Goal: Information Seeking & Learning: Learn about a topic

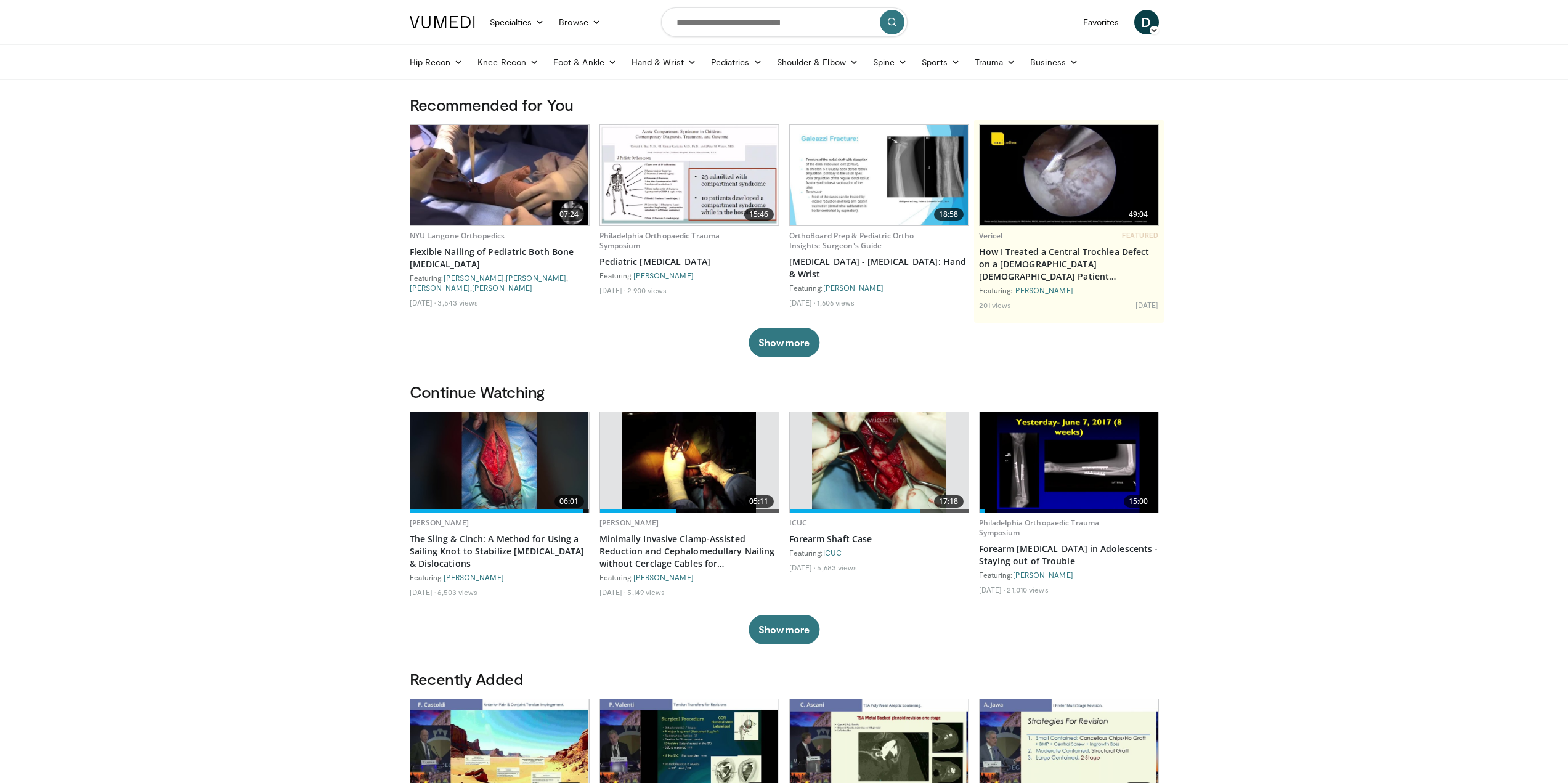
click at [1147, 25] on span "D" at bounding box center [1147, 23] width 25 height 25
click at [755, 24] on input "Search topics, interventions" at bounding box center [784, 22] width 246 height 30
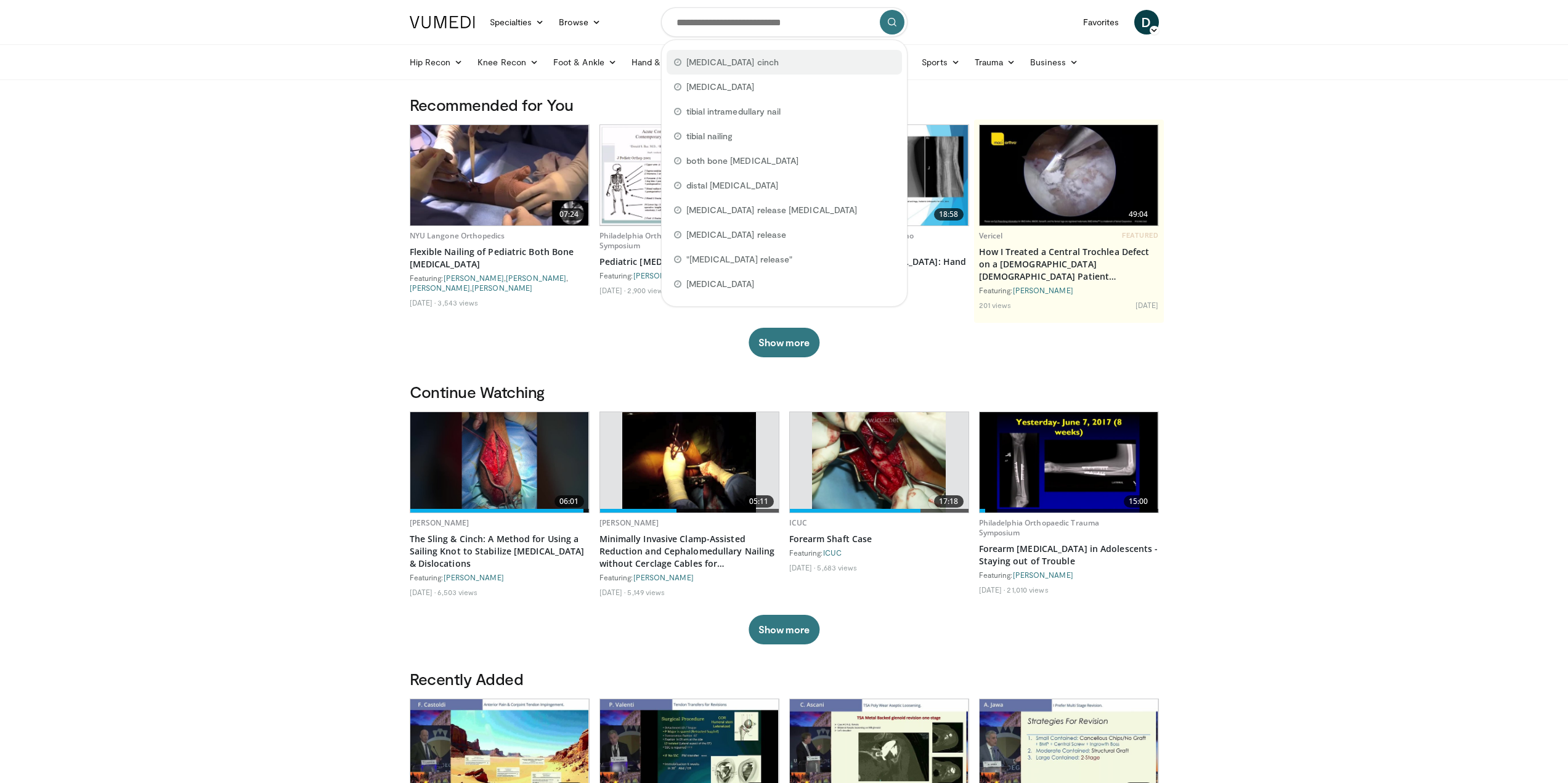
click at [725, 63] on span "[MEDICAL_DATA] cinch" at bounding box center [732, 62] width 93 height 12
type input "**********"
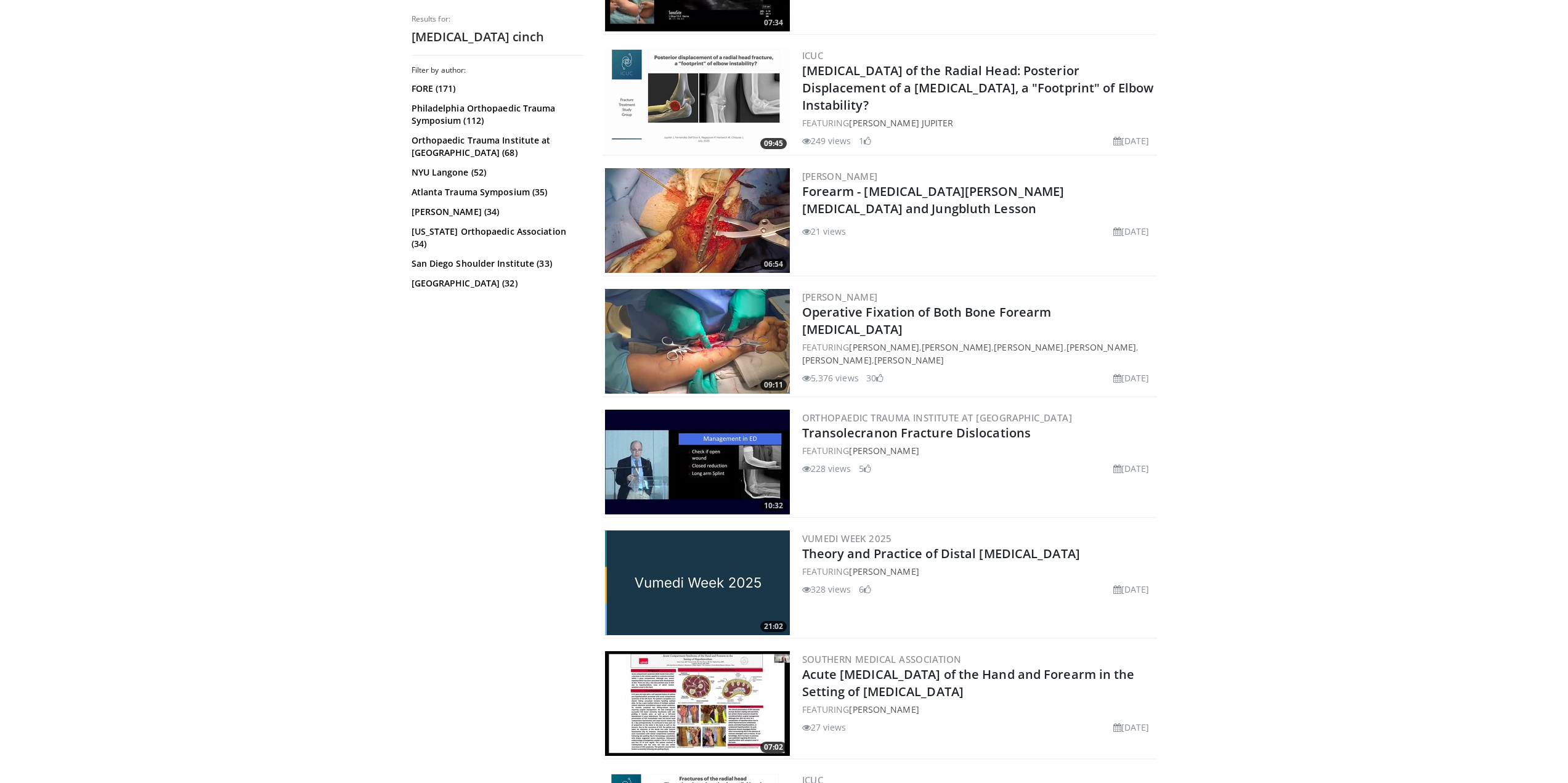
scroll to position [739, 0]
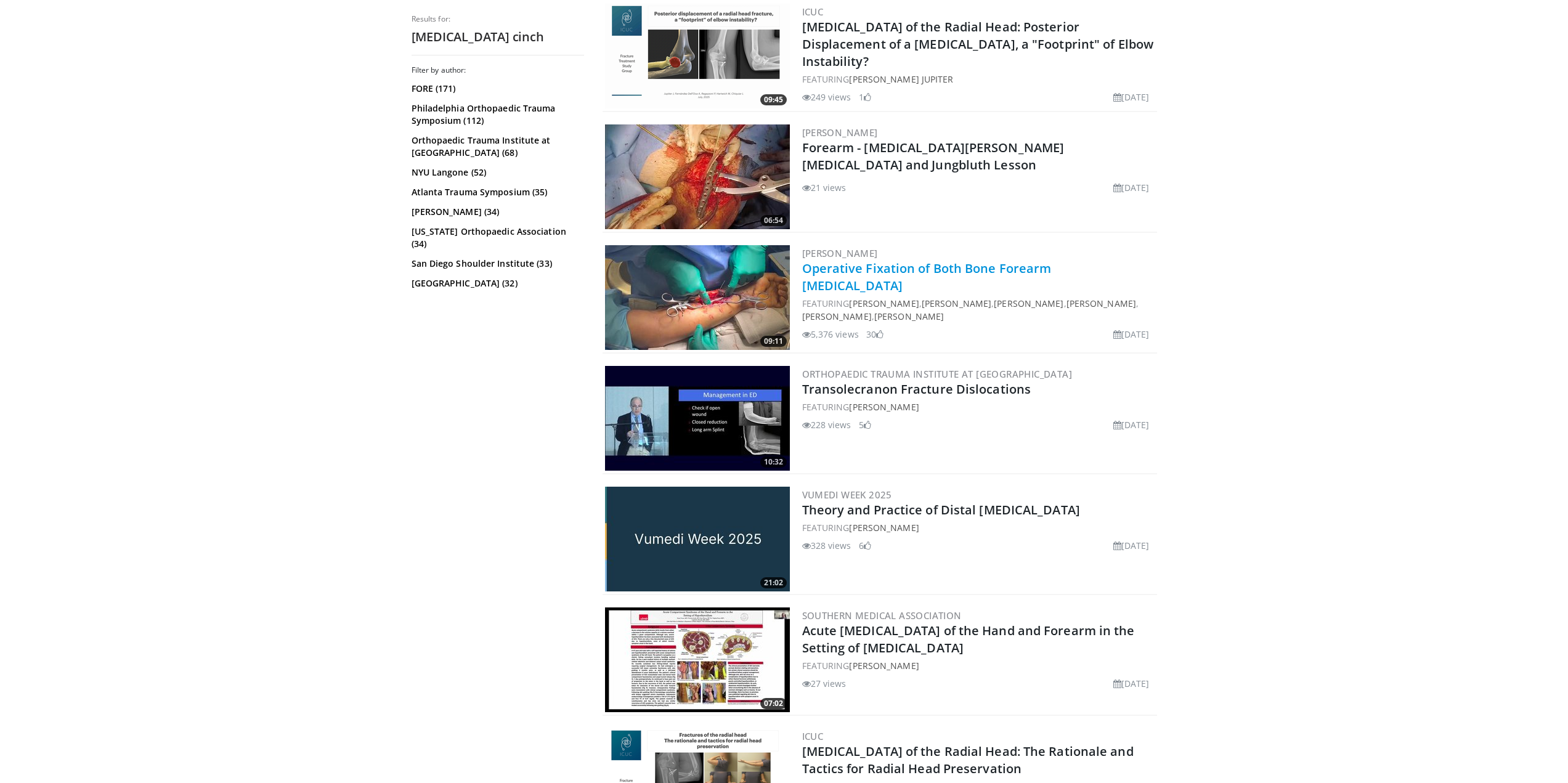
click at [853, 261] on link "Operative Fixation of Both Bone Forearm [MEDICAL_DATA]" at bounding box center [927, 277] width 249 height 34
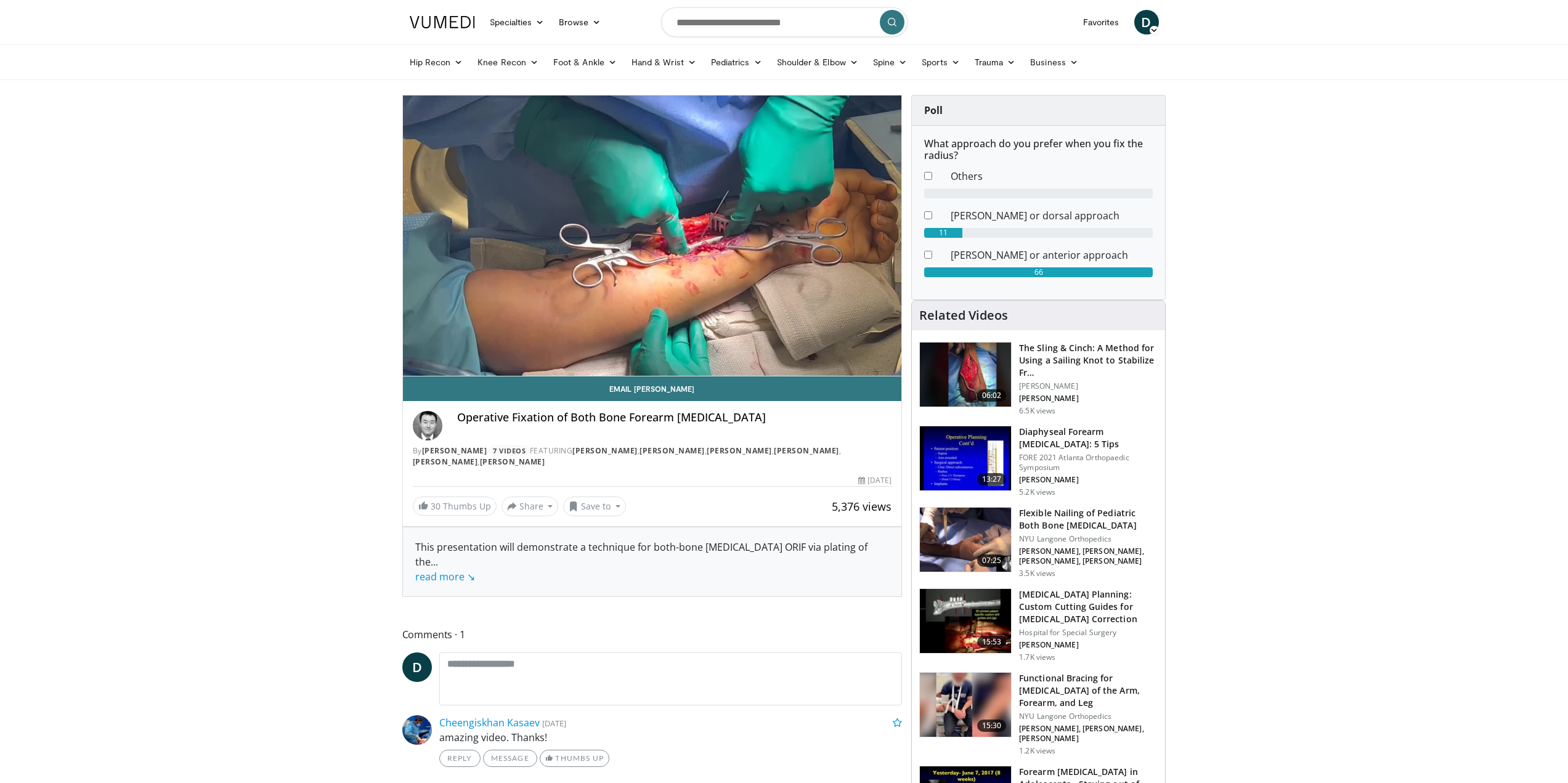
click at [955, 353] on img at bounding box center [965, 375] width 91 height 64
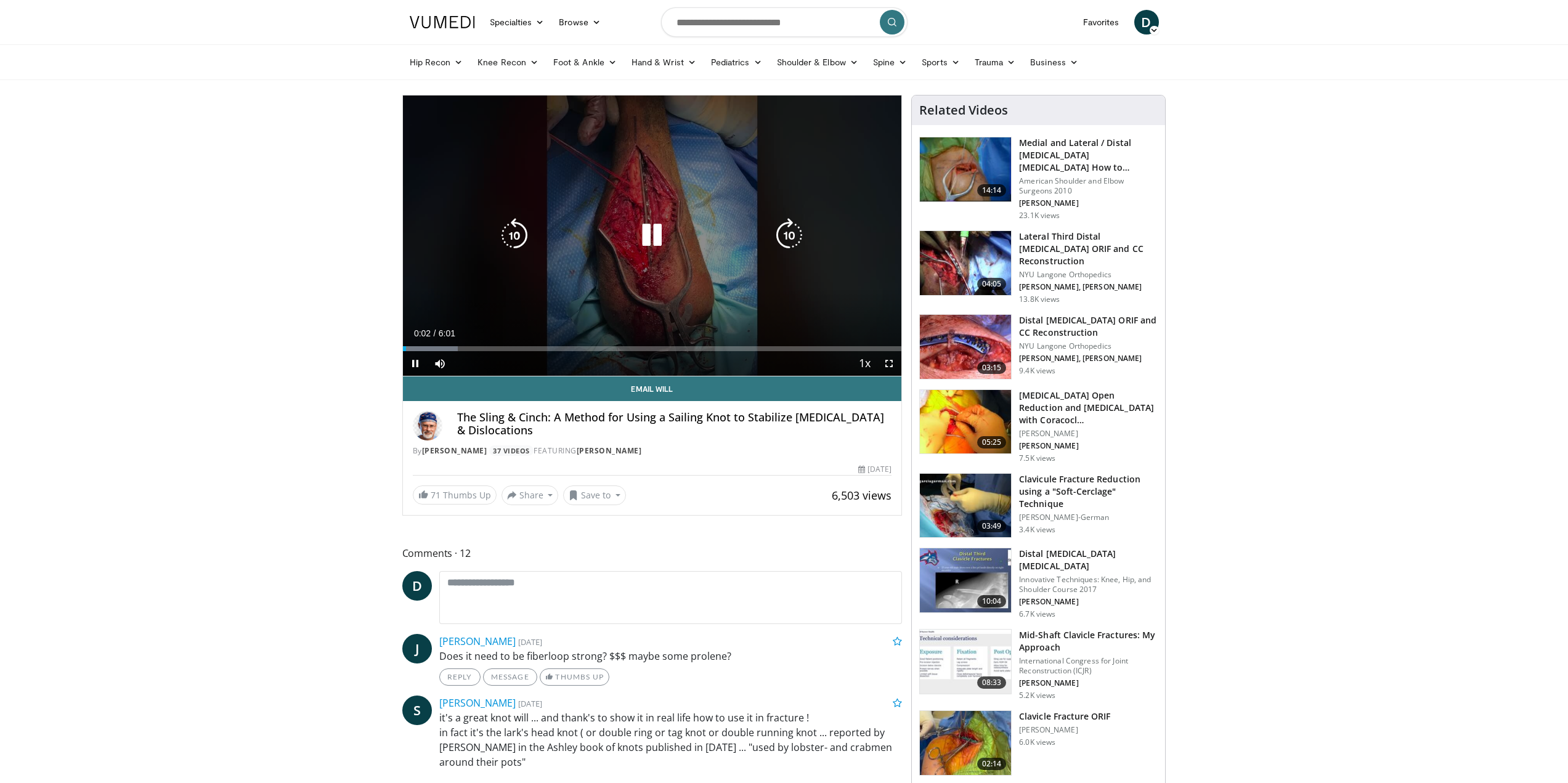
click at [453, 184] on div "10 seconds Tap to unmute" at bounding box center [652, 236] width 499 height 280
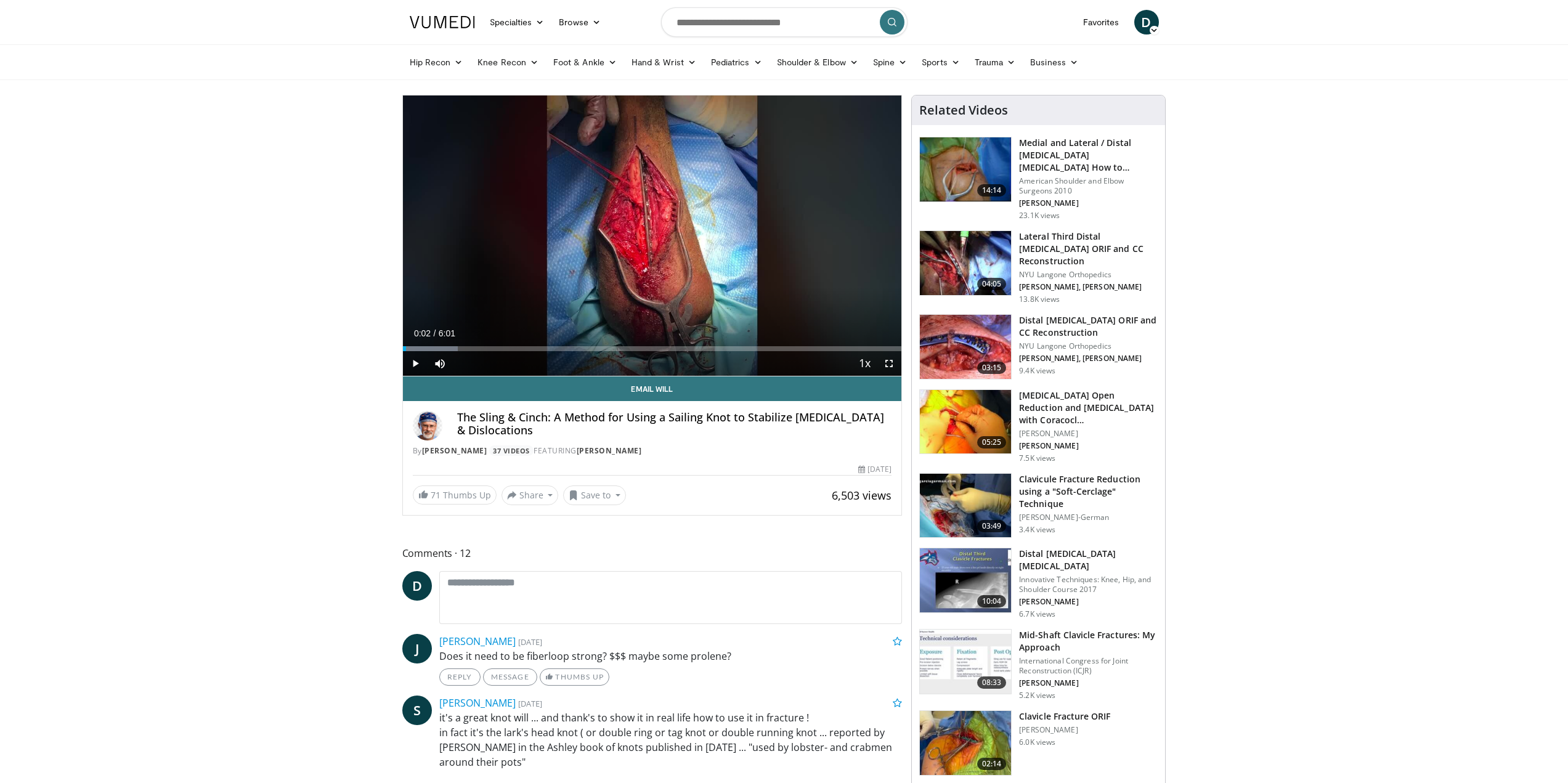
click at [453, 184] on div "10 seconds Tap to unmute" at bounding box center [652, 236] width 499 height 280
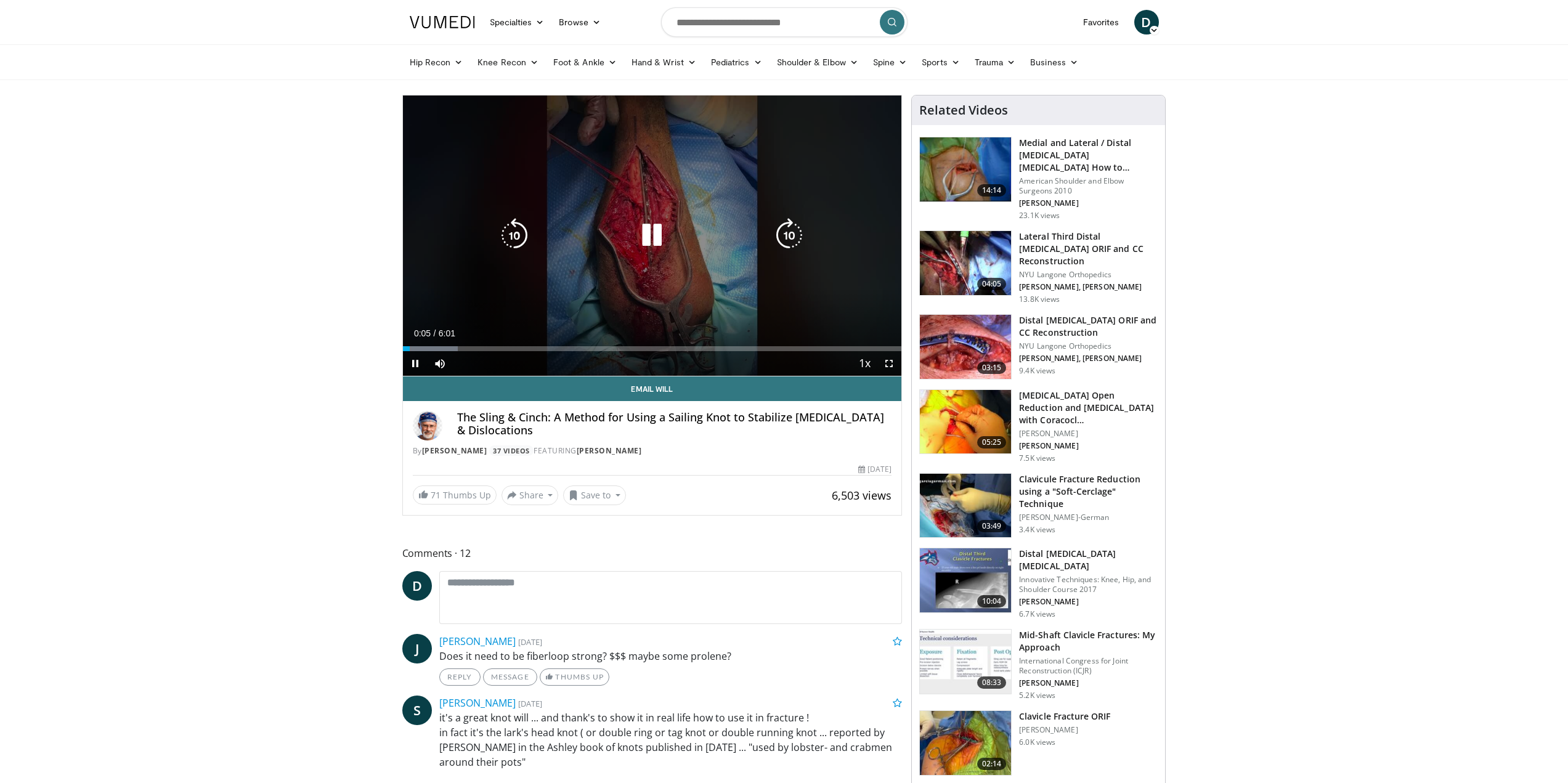
click at [509, 138] on div "10 seconds Tap to unmute" at bounding box center [652, 236] width 499 height 280
